Goal: Check status: Check status

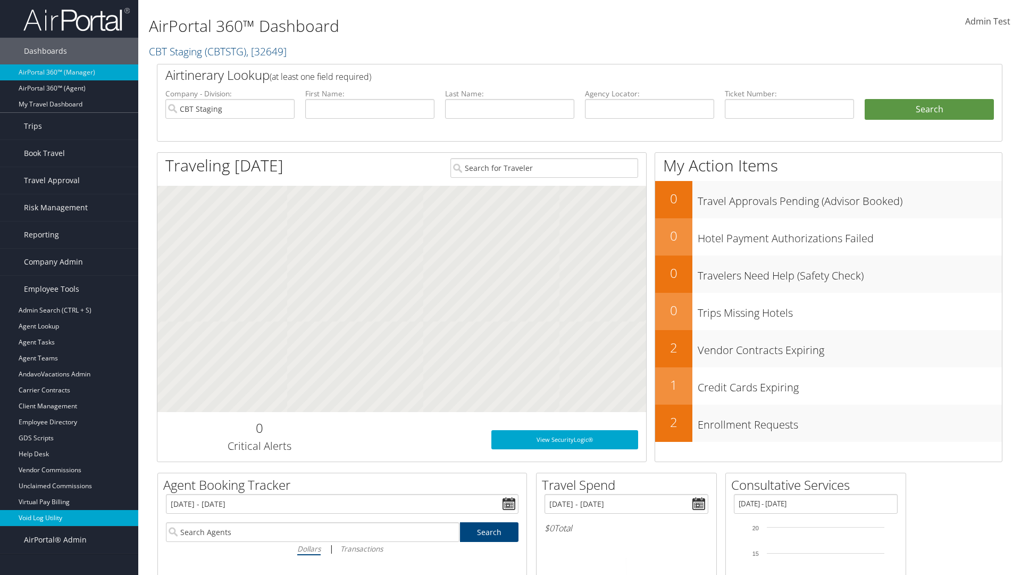
click at [69, 518] on link "Void Log Utility" at bounding box center [69, 518] width 138 height 16
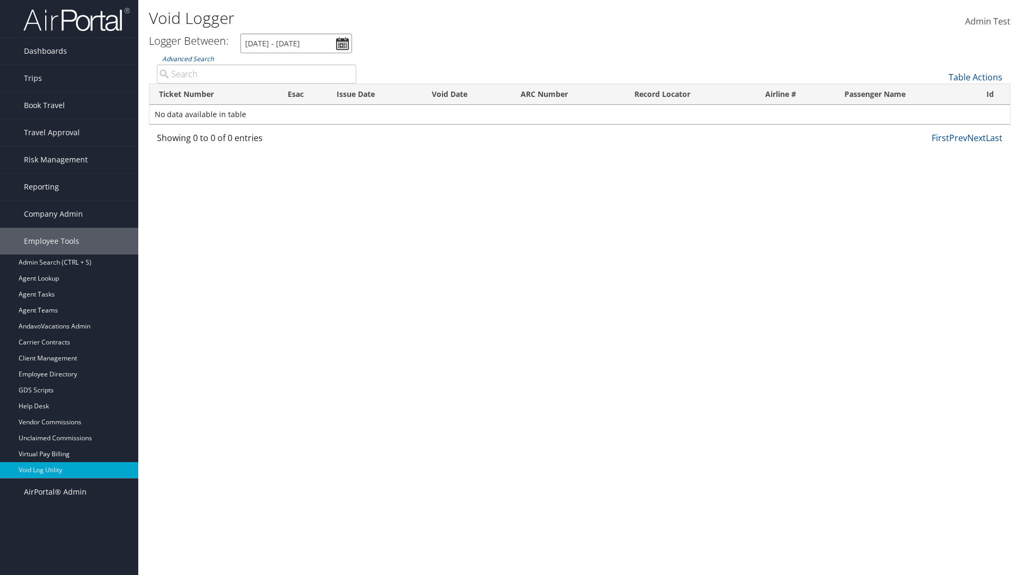
click at [296, 43] on input "8/7/2025 - 8/10/2025" at bounding box center [296, 44] width 112 height 20
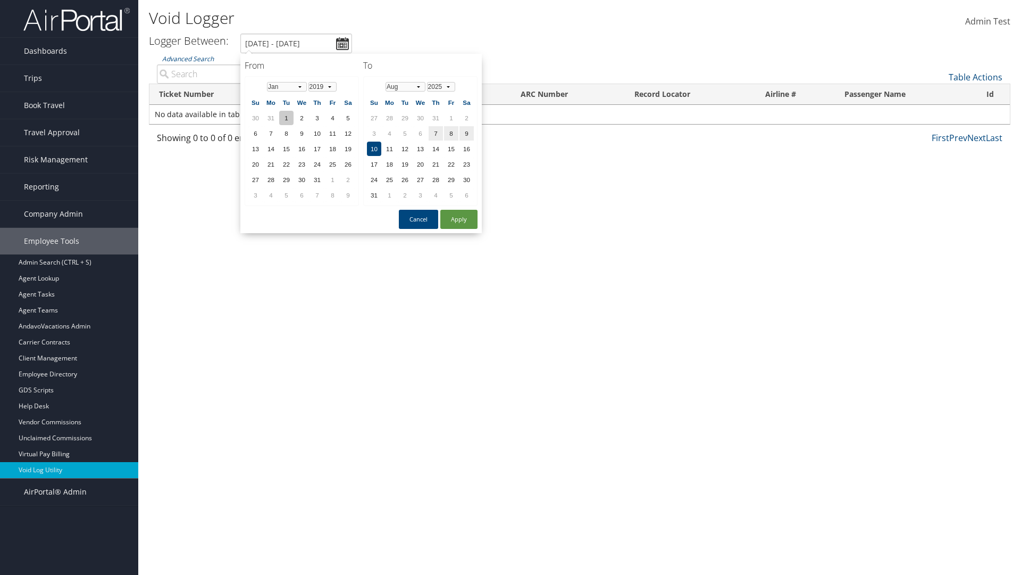
click at [286, 118] on td "1" at bounding box center [286, 118] width 14 height 14
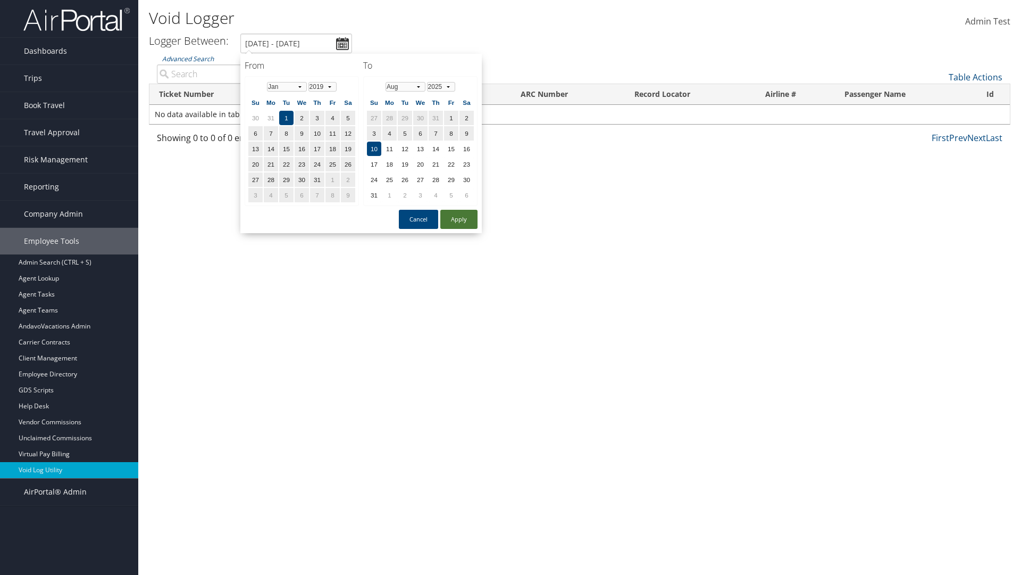
click at [459, 219] on button "Apply" at bounding box center [458, 219] width 37 height 19
type input "1/1/2019 - 8/10/2025"
